Goal: Transaction & Acquisition: Subscribe to service/newsletter

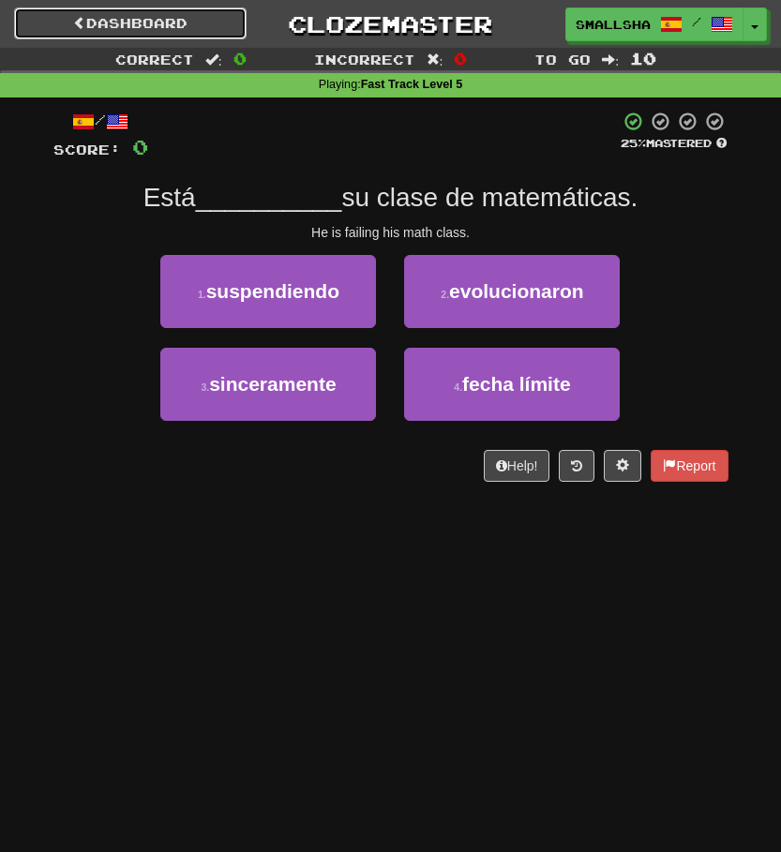
click at [143, 27] on link "Dashboard" at bounding box center [130, 23] width 232 height 32
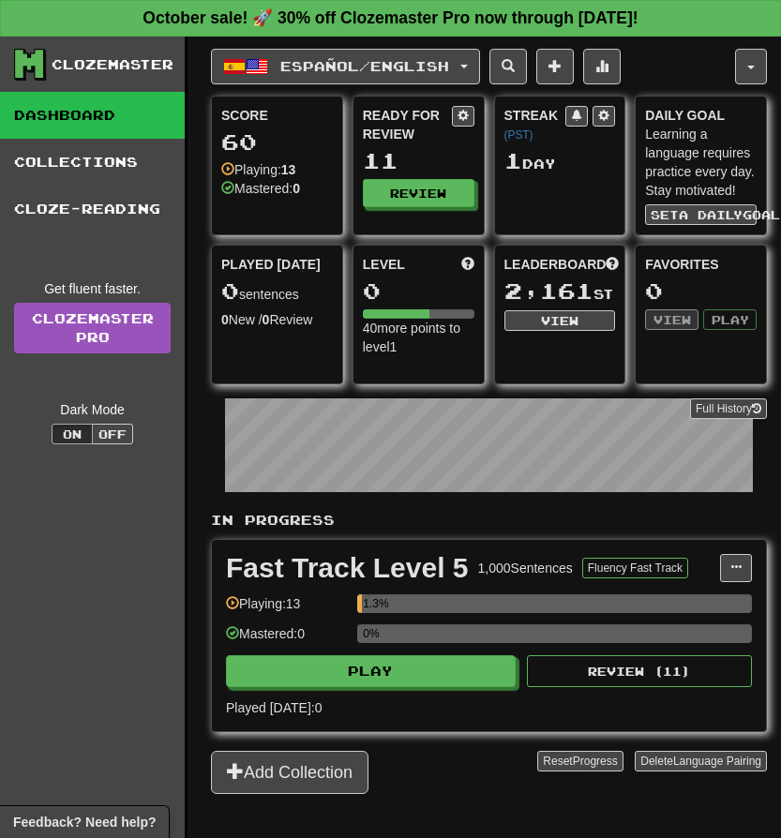
click at [96, 588] on div "Clozemaster Dashboard Collections Cloze-Reading Get fluent faster. Clozemaster …" at bounding box center [93, 461] width 187 height 848
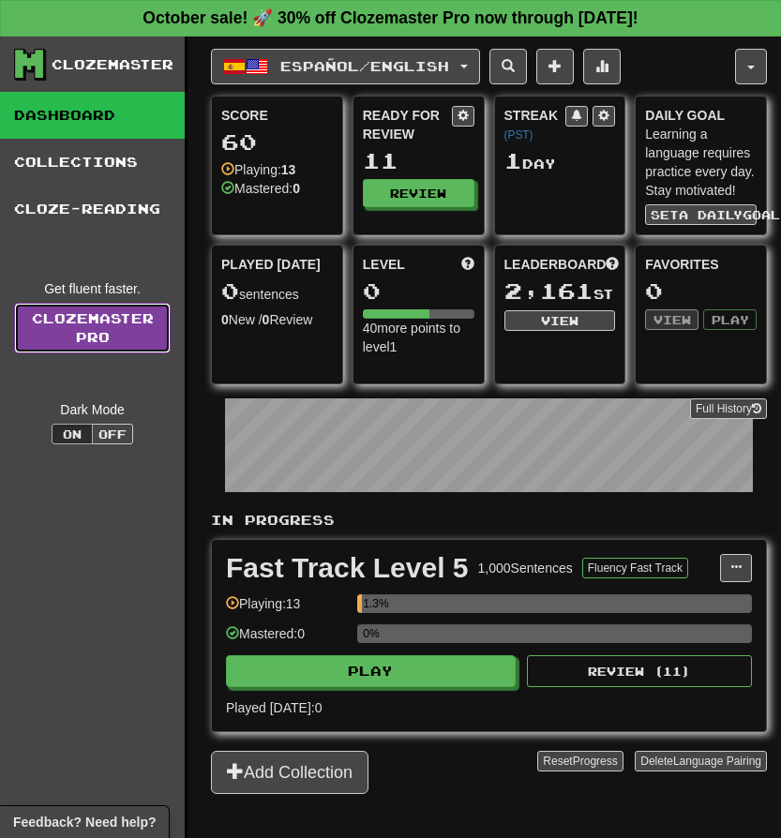
click at [93, 330] on link "Clozemaster Pro" at bounding box center [92, 328] width 157 height 51
